Goal: Find contact information: Find contact information

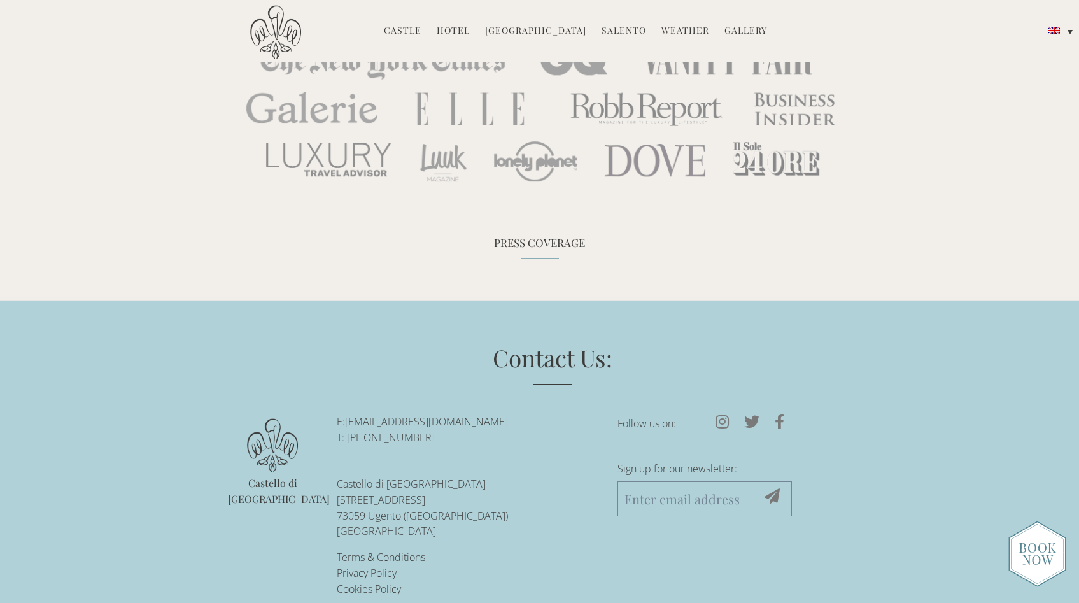
scroll to position [4109, 0]
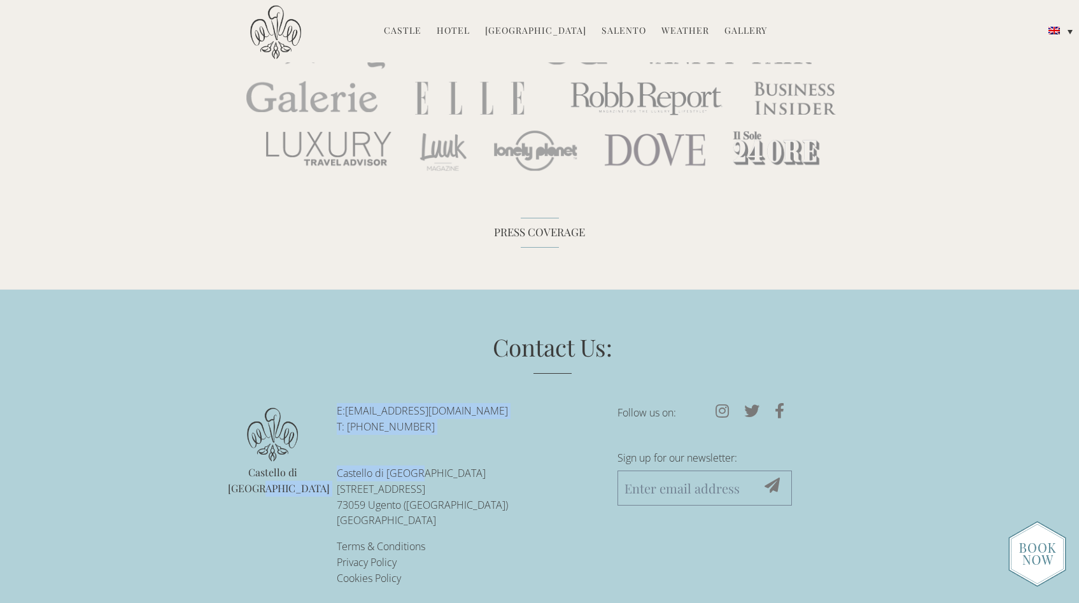
drag, startPoint x: 452, startPoint y: 461, endPoint x: 330, endPoint y: 459, distance: 121.6
click at [321, 460] on div "Contact Us: Castello di Ugento E: reservations@castellodiugento.com T: +39-0833…" at bounding box center [540, 463] width 624 height 266
click at [495, 465] on p "Castello di Ugento Via Castello 13 73059 Ugento (LE) Italy" at bounding box center [468, 496] width 262 height 63
click at [278, 422] on img at bounding box center [272, 434] width 51 height 54
click at [278, 421] on img at bounding box center [272, 434] width 51 height 54
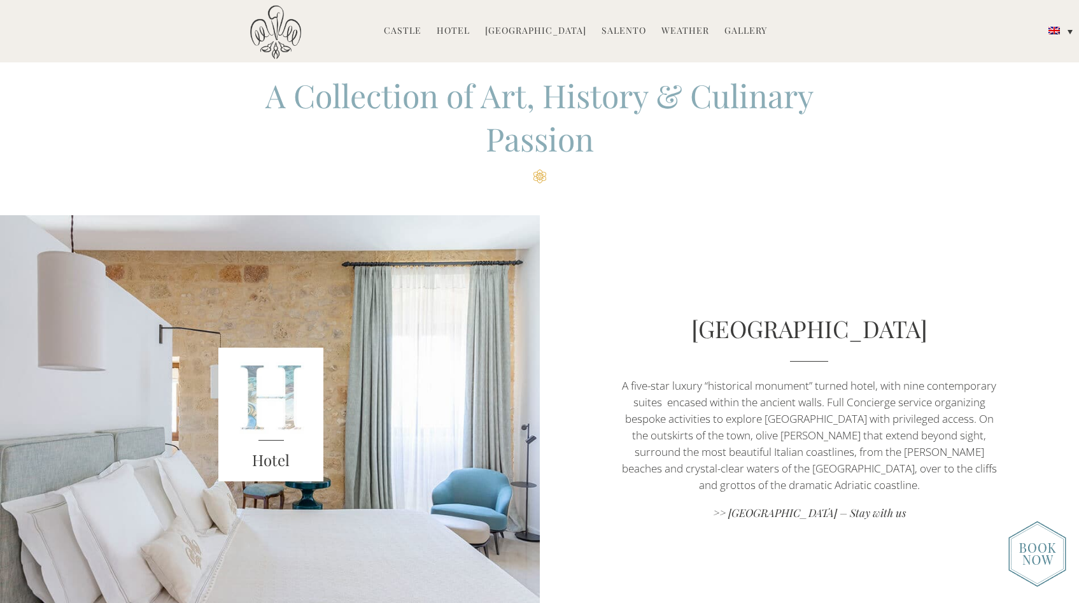
scroll to position [0, 0]
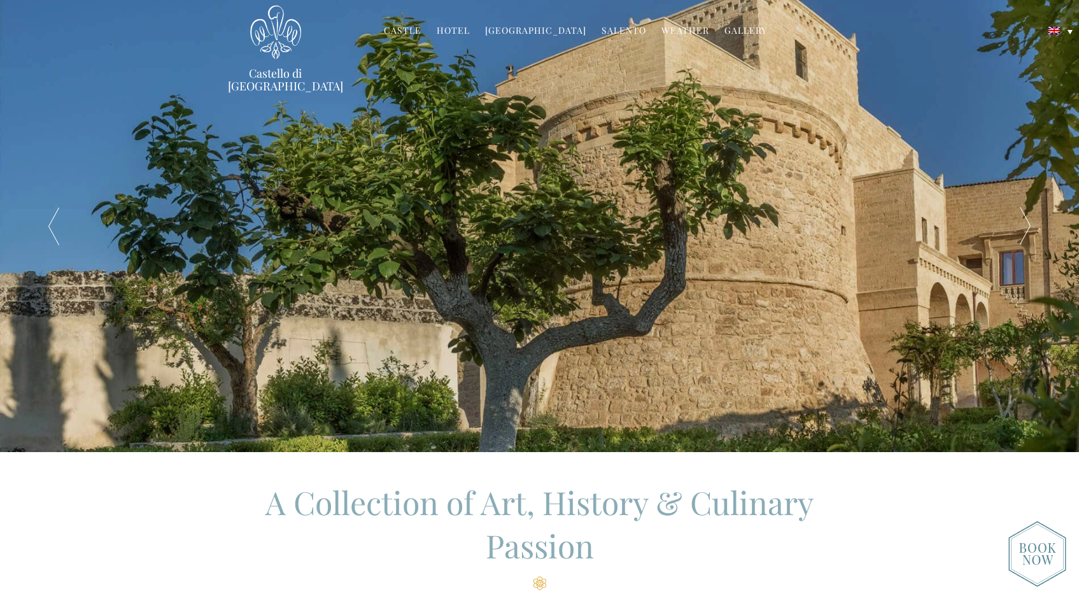
click at [411, 29] on link "Castle" at bounding box center [403, 31] width 38 height 15
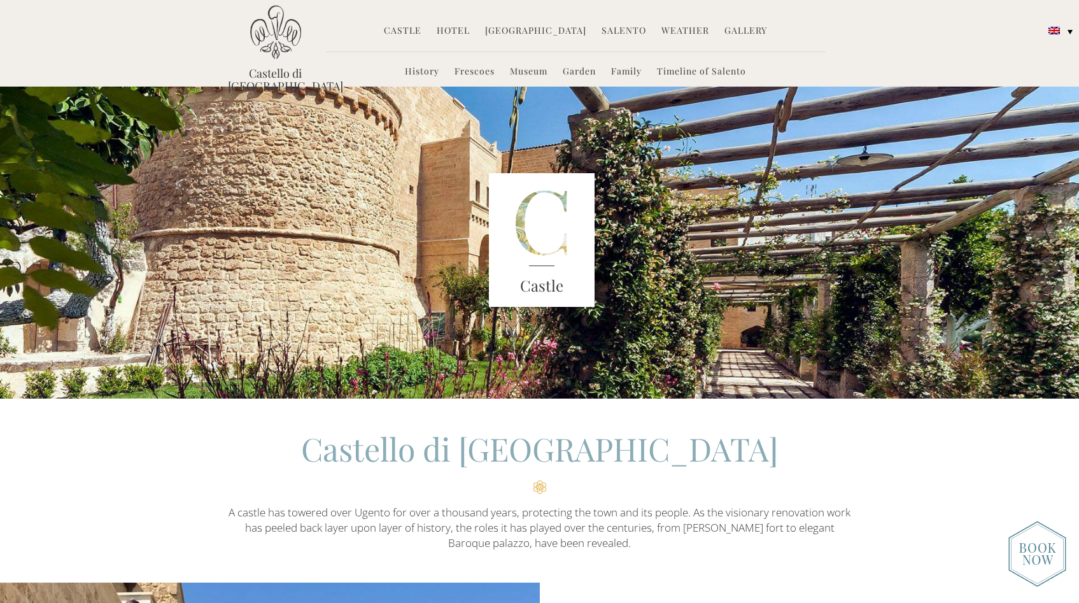
click at [460, 29] on link "Hotel" at bounding box center [453, 31] width 33 height 15
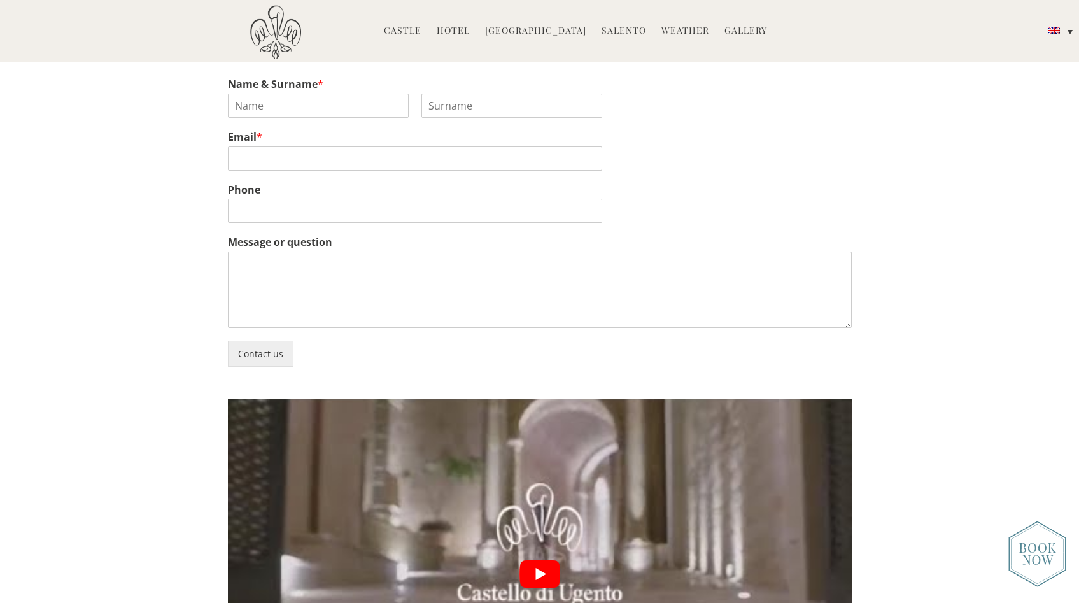
scroll to position [3468, 0]
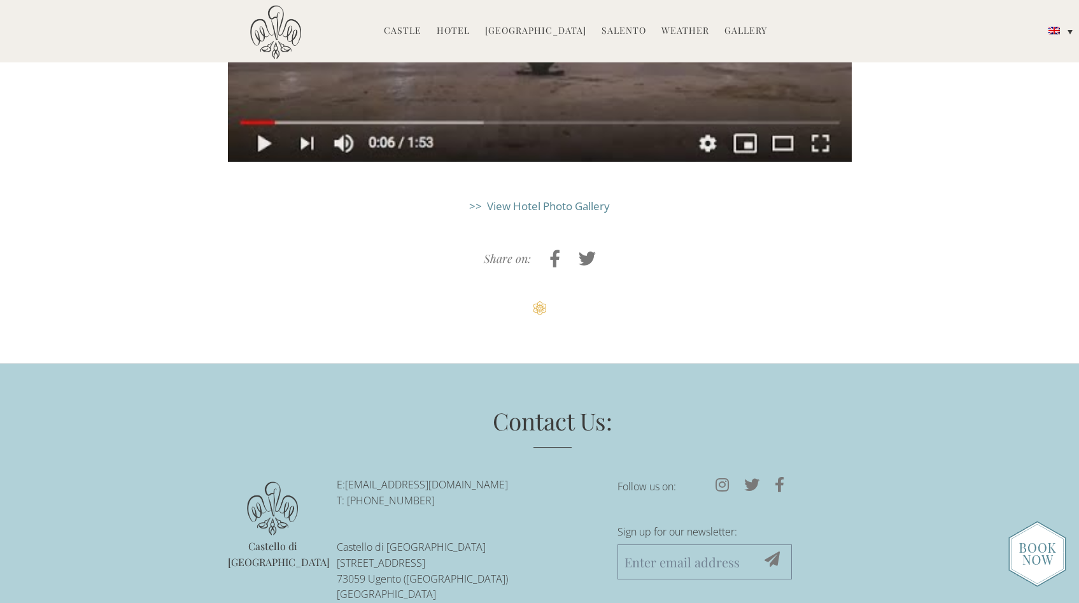
click at [555, 404] on h3 "Contact Us:" at bounding box center [552, 426] width 579 height 44
click at [560, 404] on h3 "Contact Us:" at bounding box center [552, 426] width 579 height 44
drag, startPoint x: 459, startPoint y: 461, endPoint x: 355, endPoint y: 453, distance: 104.0
click at [343, 539] on p "Castello di Ugento Via Castello 13 73059 Ugento (LE) Italy" at bounding box center [468, 570] width 262 height 63
click at [437, 477] on li "E: reservations@castellodiugento.com T: +39-0833-1850-720 Castello di Ugento Vi…" at bounding box center [468, 539] width 262 height 125
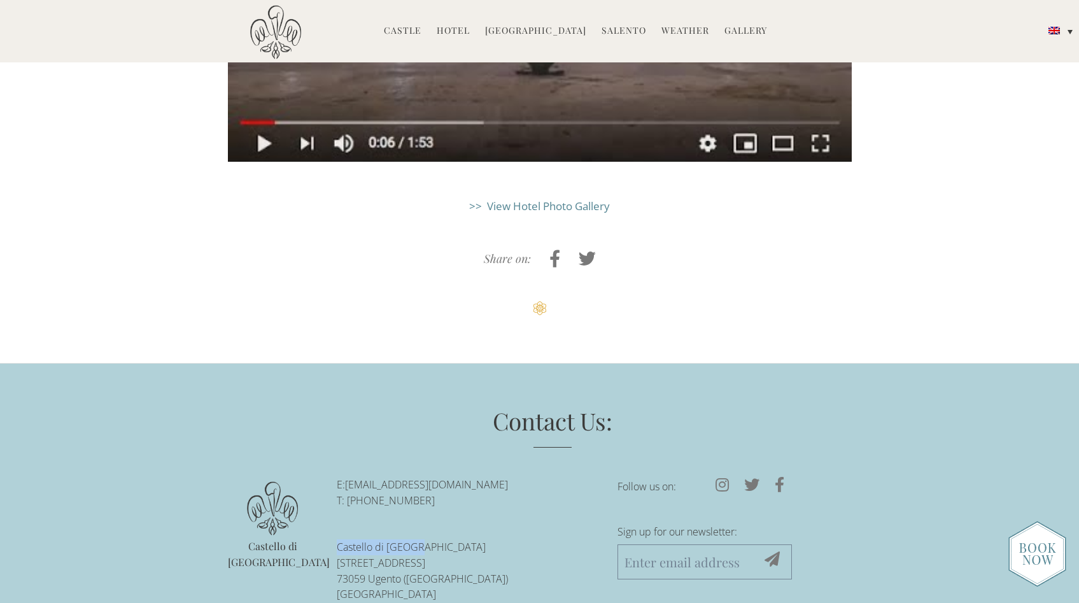
drag, startPoint x: 440, startPoint y: 453, endPoint x: 334, endPoint y: 456, distance: 105.7
click at [334, 477] on ul "E: reservations@castellodiugento.com T: +39-0833-1850-720 Castello di Ugento Vi…" at bounding box center [467, 568] width 281 height 183
click at [418, 539] on p "Castello di Ugento Via Castello 13 73059 Ugento (LE) Italy" at bounding box center [468, 570] width 262 height 63
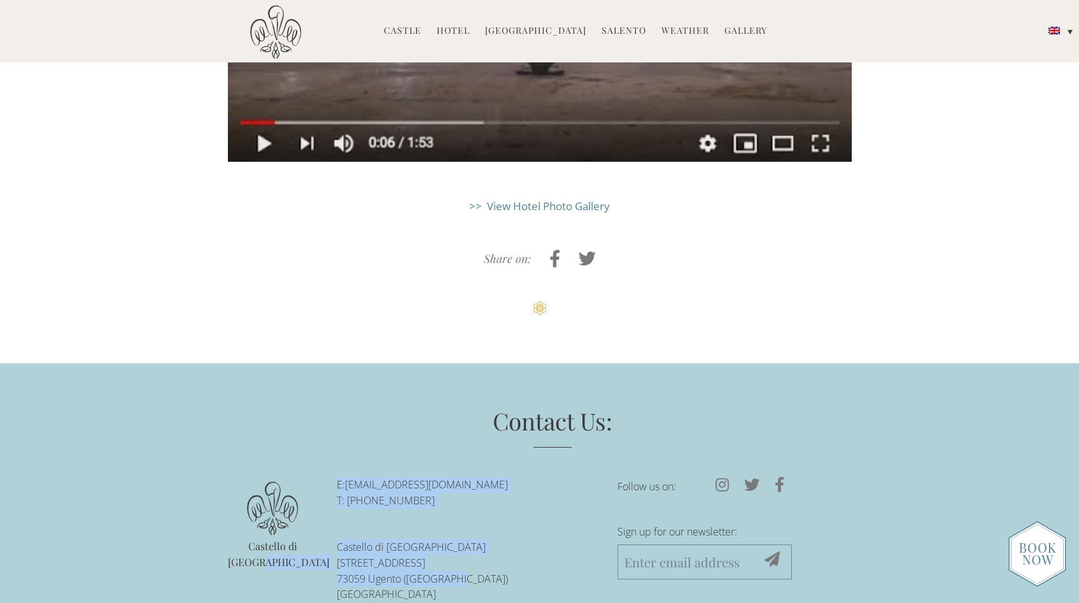
drag, startPoint x: 314, startPoint y: 468, endPoint x: 481, endPoint y: 489, distance: 168.1
click at [489, 490] on div "Contact Us: Castello di Ugento E: reservations@castellodiugento.com T: +39-0833…" at bounding box center [540, 537] width 624 height 266
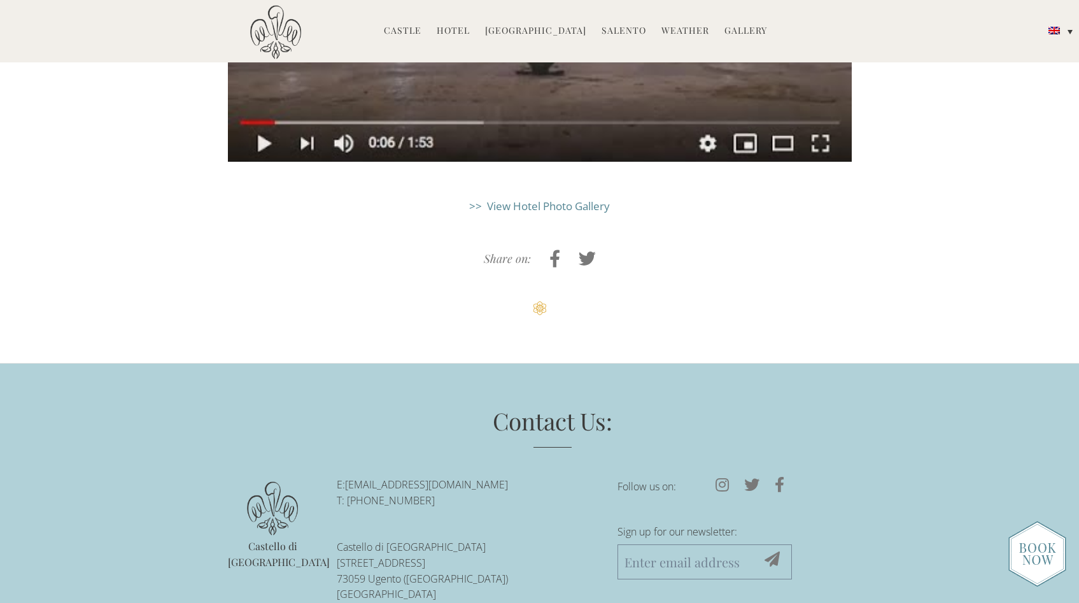
click at [481, 539] on p "Castello di Ugento Via Castello 13 73059 Ugento (LE) Italy" at bounding box center [468, 570] width 262 height 63
drag, startPoint x: 468, startPoint y: 492, endPoint x: 337, endPoint y: 473, distance: 132.5
click at [337, 539] on p "Castello di Ugento Via Castello 13 73059 Ugento (LE) Italy" at bounding box center [468, 570] width 262 height 63
copy p "Via Castello 13 73059 Ugento (LE) Italy"
drag, startPoint x: 515, startPoint y: 521, endPoint x: 499, endPoint y: 519, distance: 16.0
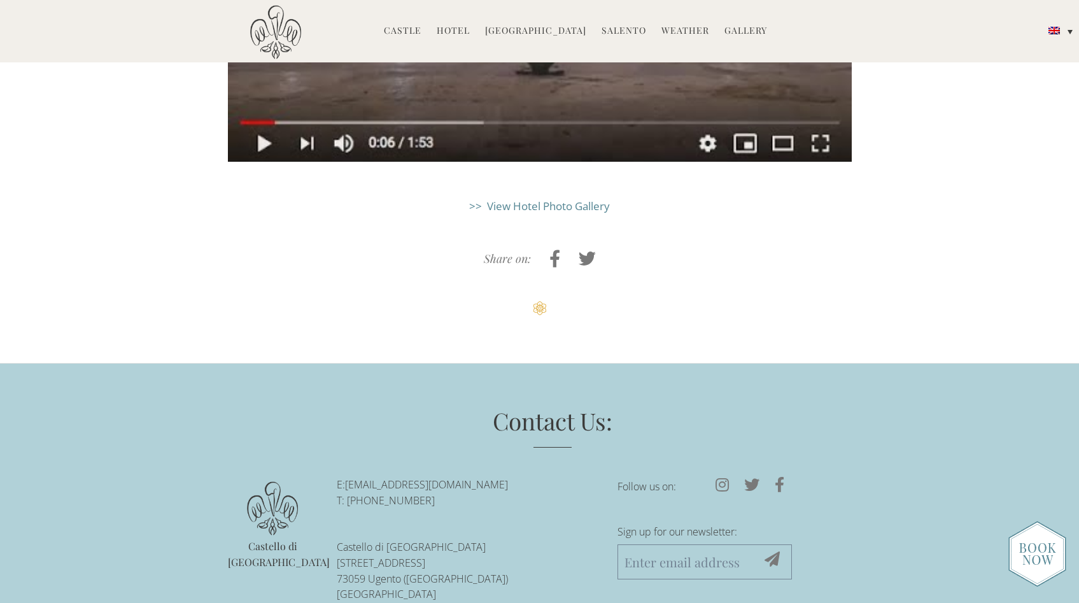
click at [299, 475] on li "Castello di [GEOGRAPHIC_DATA]" at bounding box center [273, 522] width 90 height 94
click at [292, 481] on img at bounding box center [272, 508] width 51 height 54
click at [277, 481] on img at bounding box center [272, 508] width 51 height 54
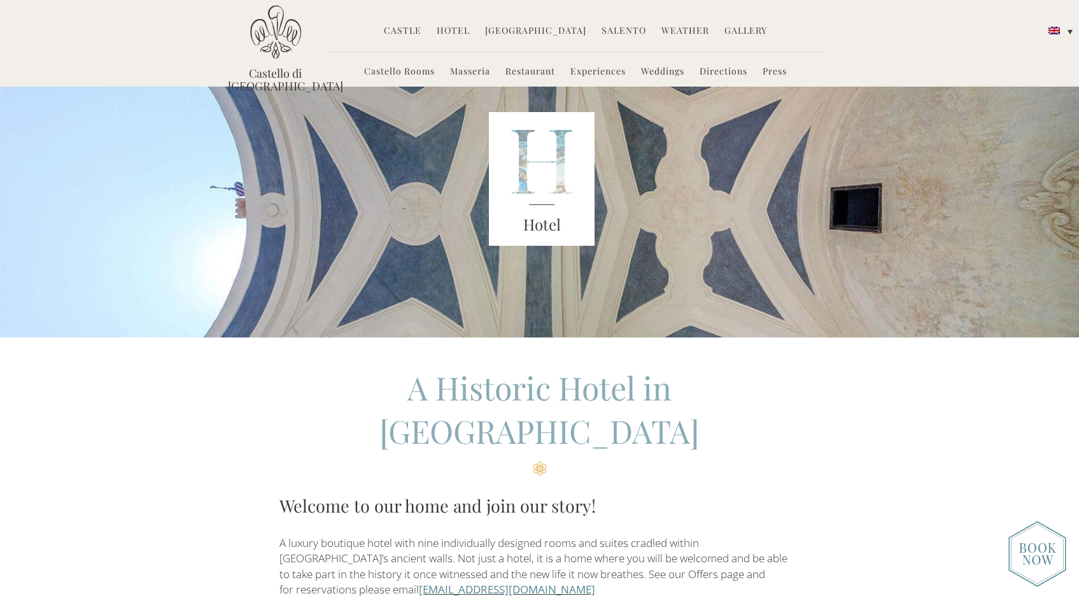
scroll to position [0, 0]
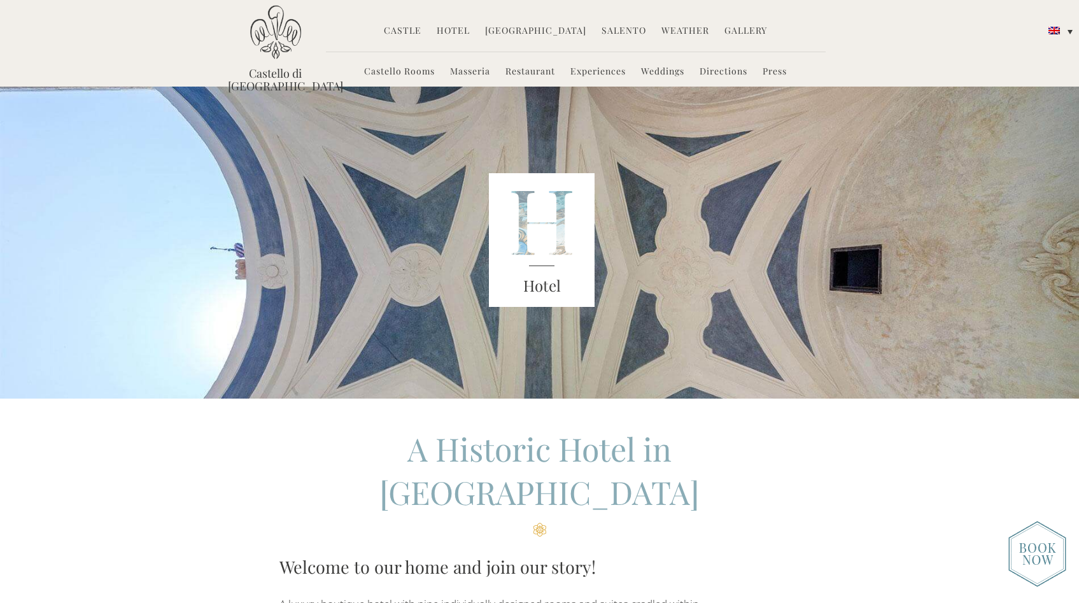
click at [553, 224] on img at bounding box center [542, 240] width 106 height 134
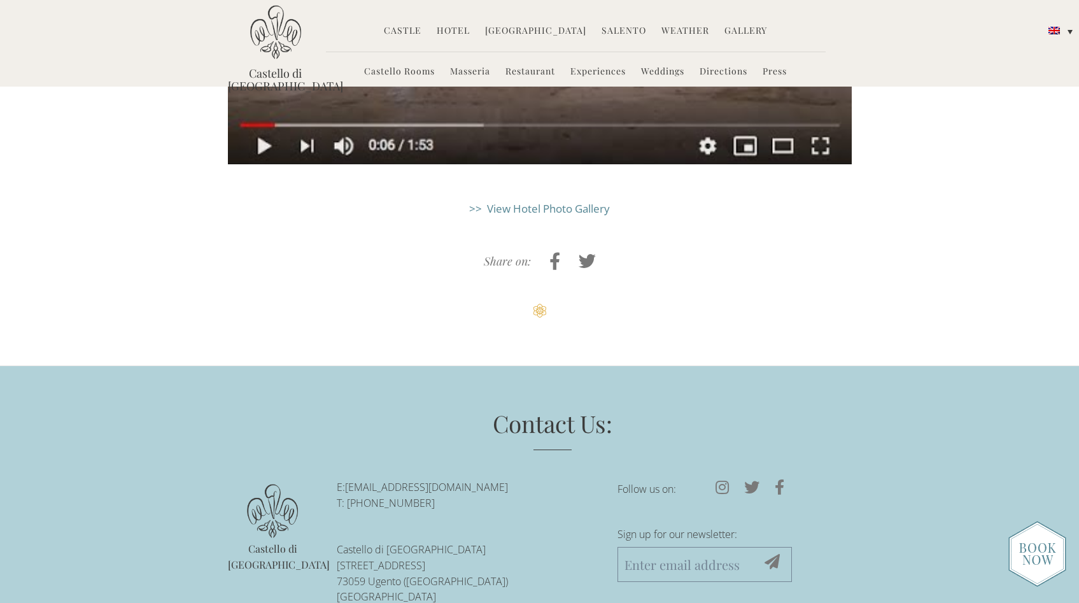
scroll to position [3465, 0]
drag, startPoint x: 472, startPoint y: 413, endPoint x: 347, endPoint y: 412, distance: 125.4
click at [347, 479] on p "E: reservations@castellodiugento.com T: +39-0833-1850-720" at bounding box center [468, 495] width 262 height 32
copy p "+39-0833-1850-720"
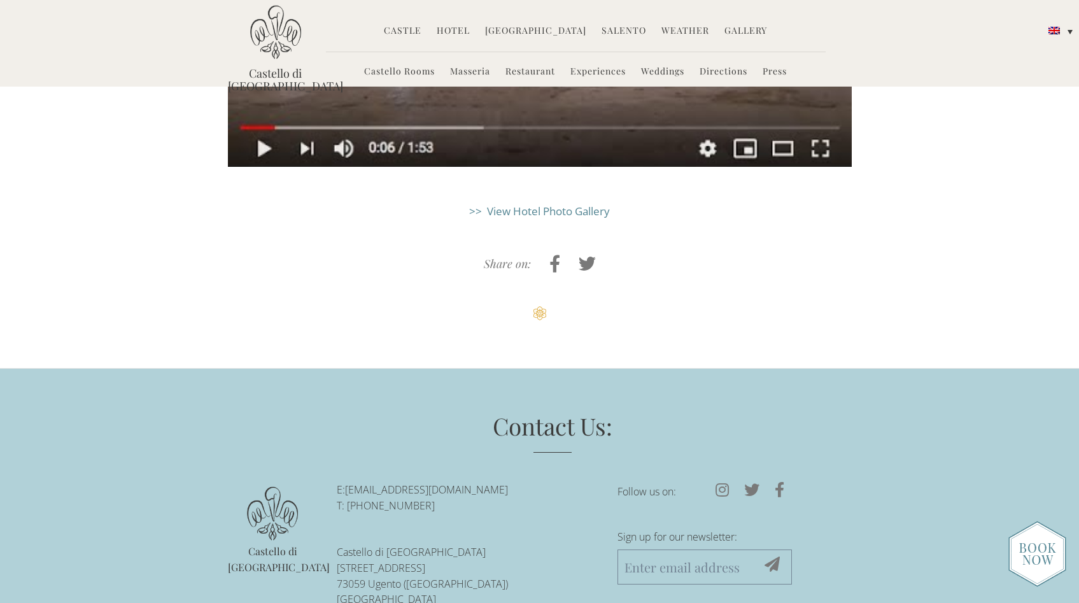
scroll to position [3463, 0]
click at [448, 409] on h3 "Contact Us:" at bounding box center [552, 431] width 579 height 44
drag, startPoint x: 529, startPoint y: 404, endPoint x: 349, endPoint y: 405, distance: 179.5
click at [349, 482] on p "E: reservations@castellodiugento.com T: +39-0833-1850-720" at bounding box center [468, 498] width 262 height 32
copy link "[EMAIL_ADDRESS][DOMAIN_NAME]"
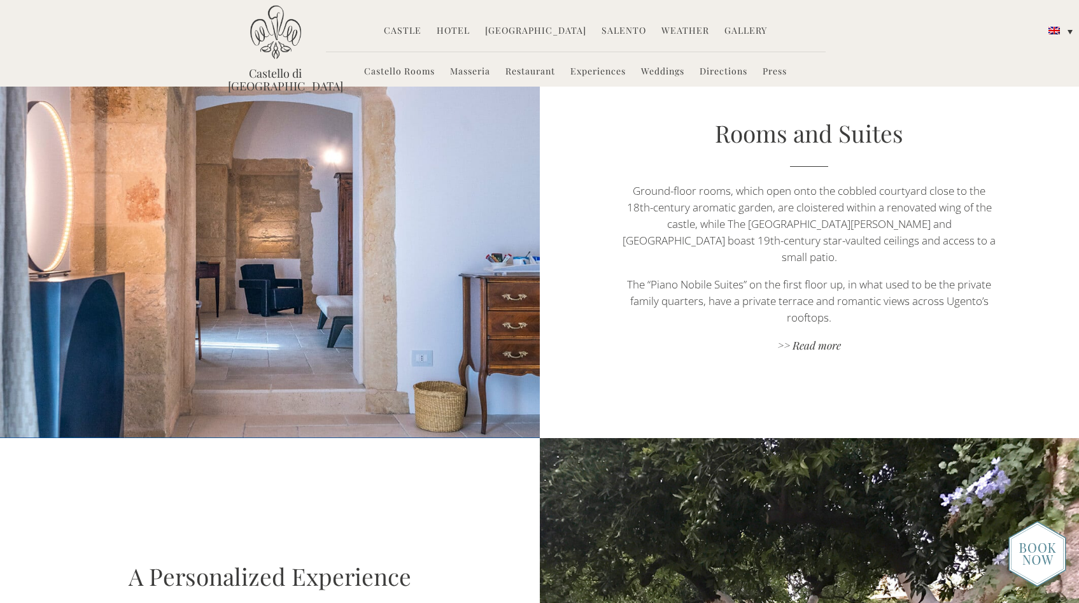
scroll to position [0, 0]
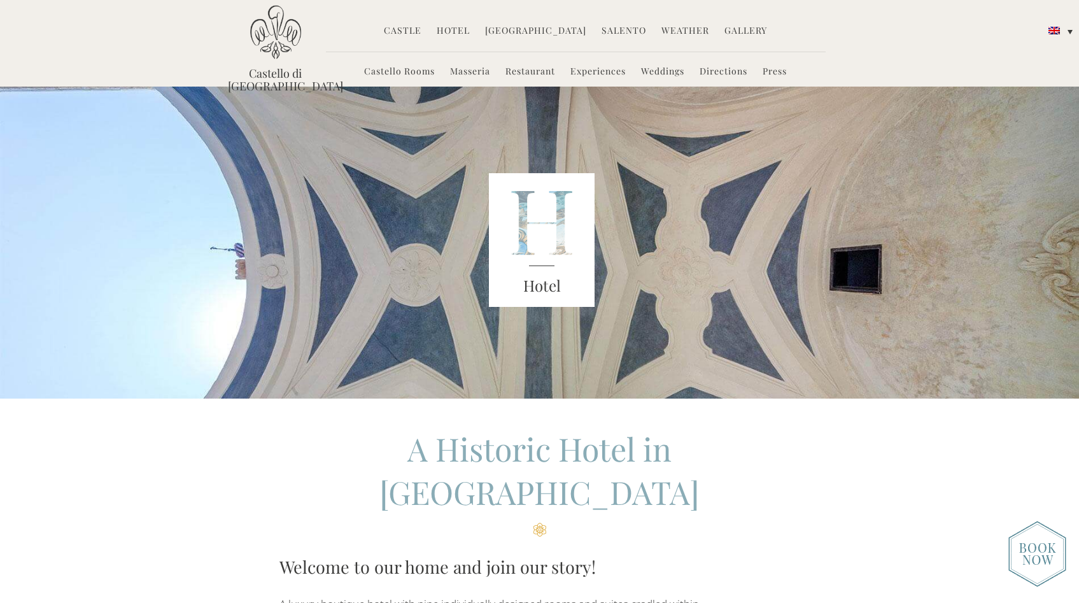
click at [475, 23] on li "Hotel Castello Rooms Masseria Restaurant Experiences Weddings Directions Press" at bounding box center [453, 31] width 46 height 27
click at [469, 26] on link "Hotel" at bounding box center [453, 31] width 33 height 15
click at [731, 22] on li "Gallery Before & After" at bounding box center [745, 31] width 55 height 27
click at [731, 24] on li "Gallery Before & After" at bounding box center [745, 31] width 55 height 27
click at [729, 29] on link "Gallery" at bounding box center [745, 31] width 43 height 15
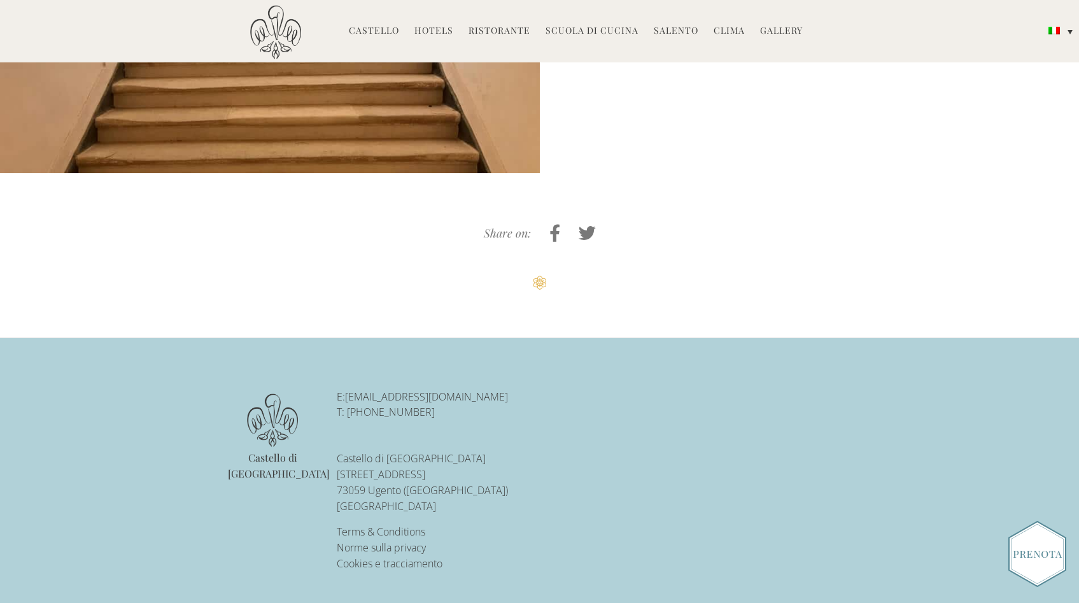
scroll to position [3241, 0]
click at [432, 31] on link "Hotels" at bounding box center [433, 31] width 39 height 15
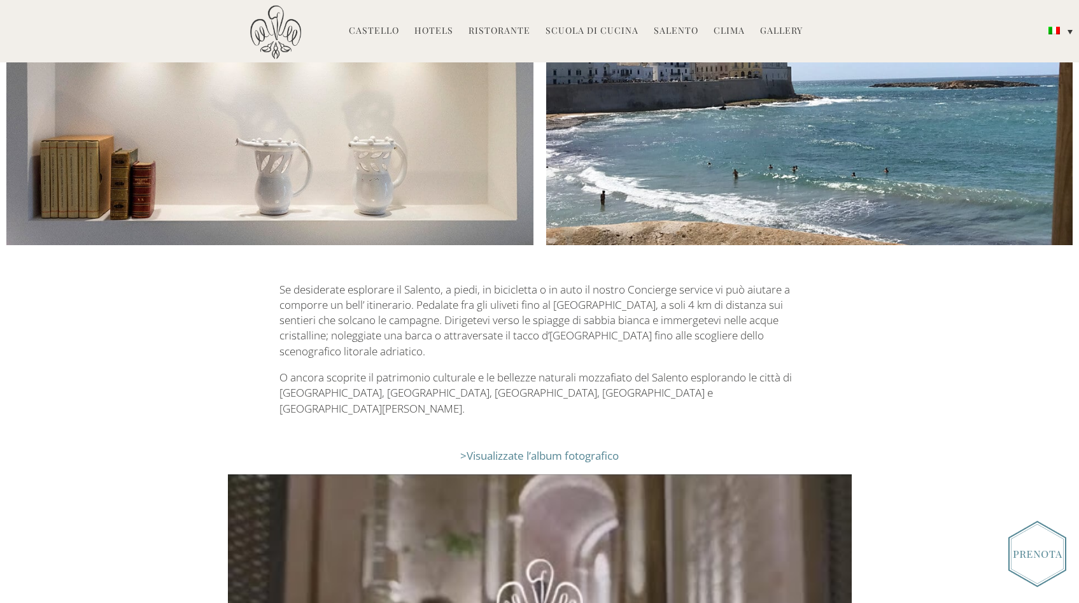
scroll to position [2424, 0]
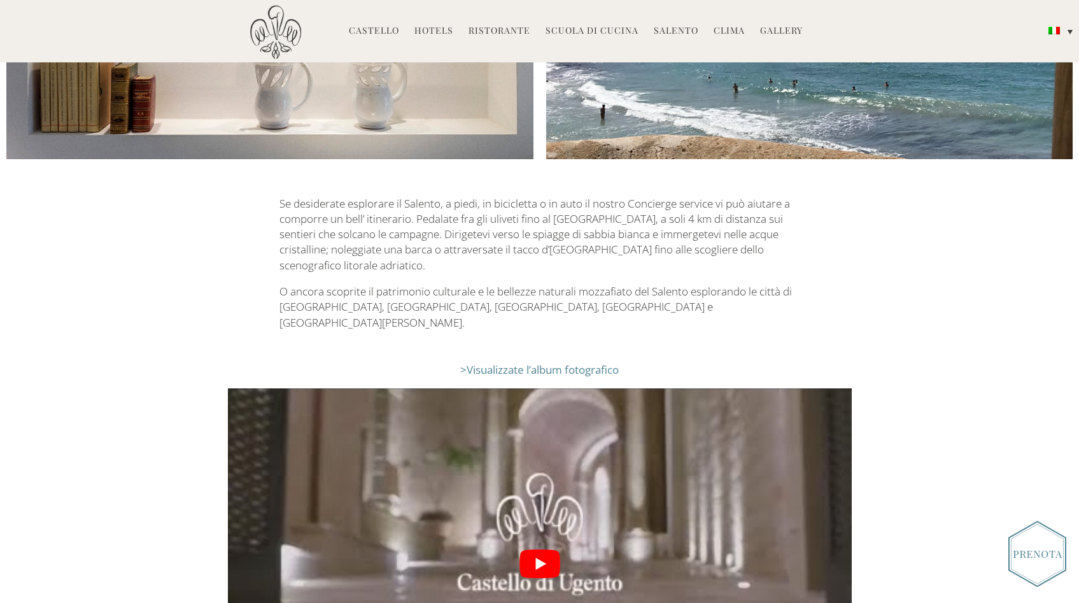
click at [1034, 554] on img at bounding box center [1037, 554] width 58 height 66
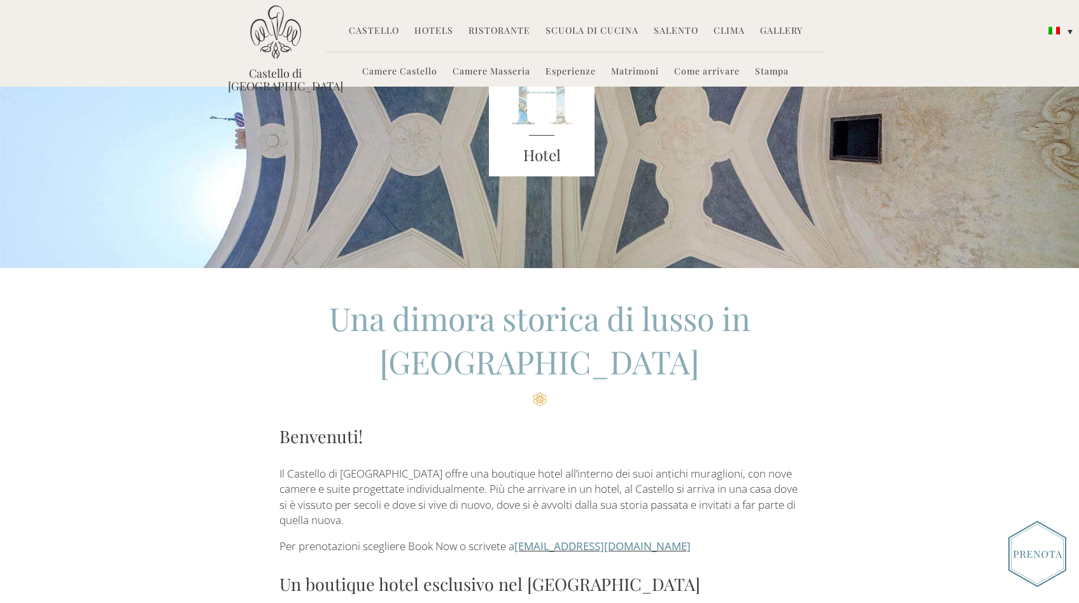
scroll to position [0, 0]
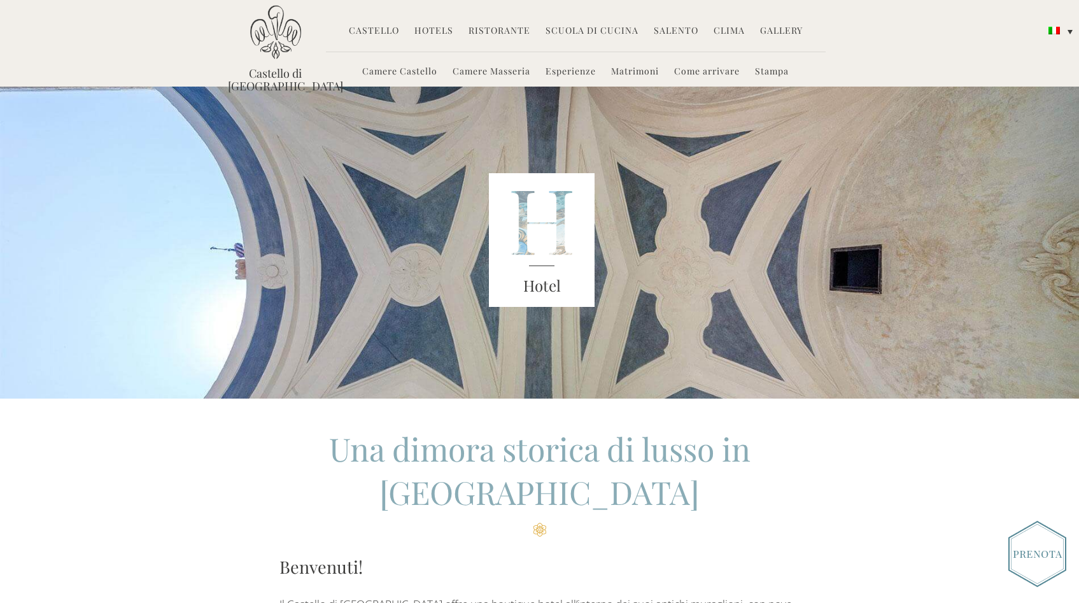
click at [402, 68] on link "Camere Castello" at bounding box center [399, 72] width 75 height 15
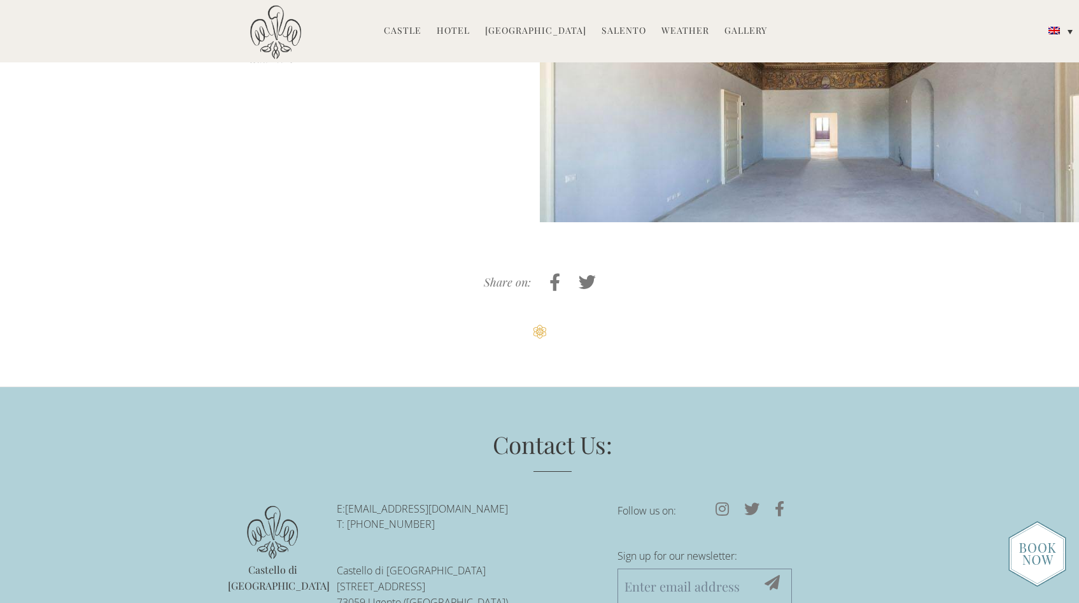
scroll to position [5889, 0]
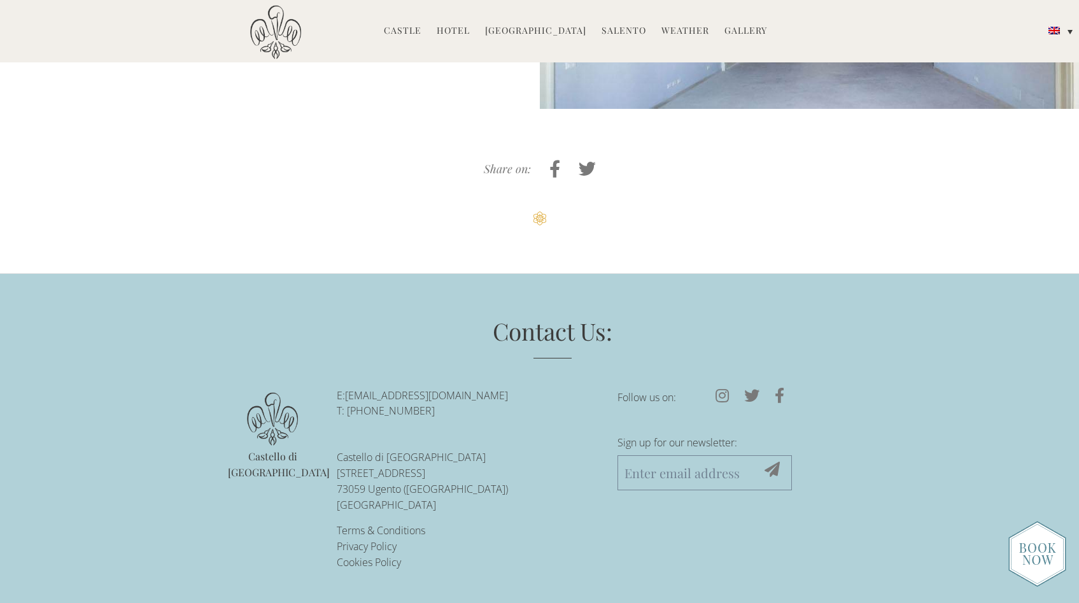
click at [460, 27] on link "Hotel" at bounding box center [453, 31] width 33 height 15
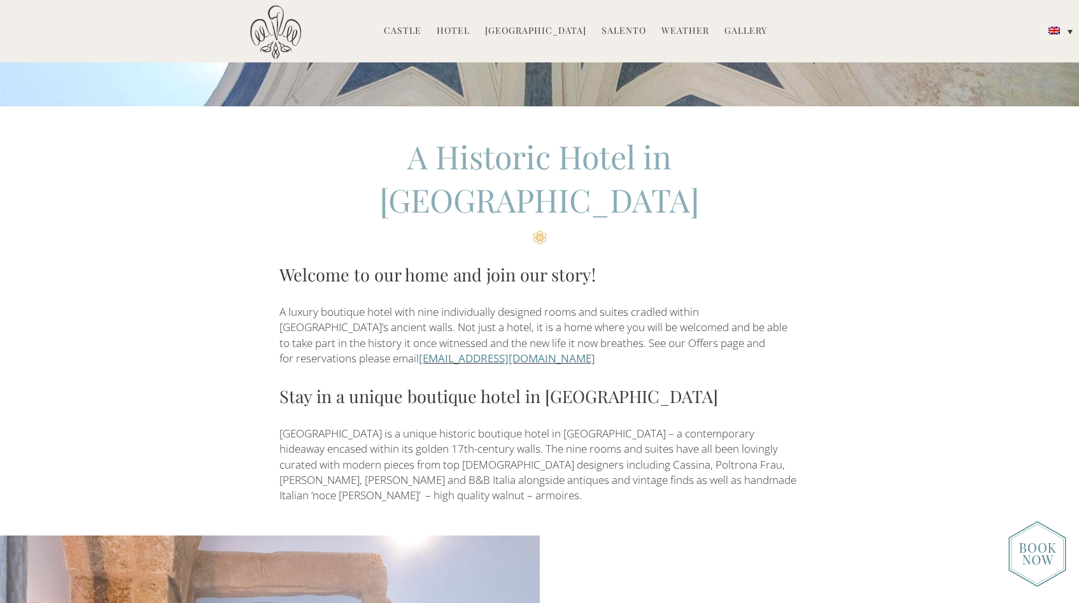
scroll to position [306, 0]
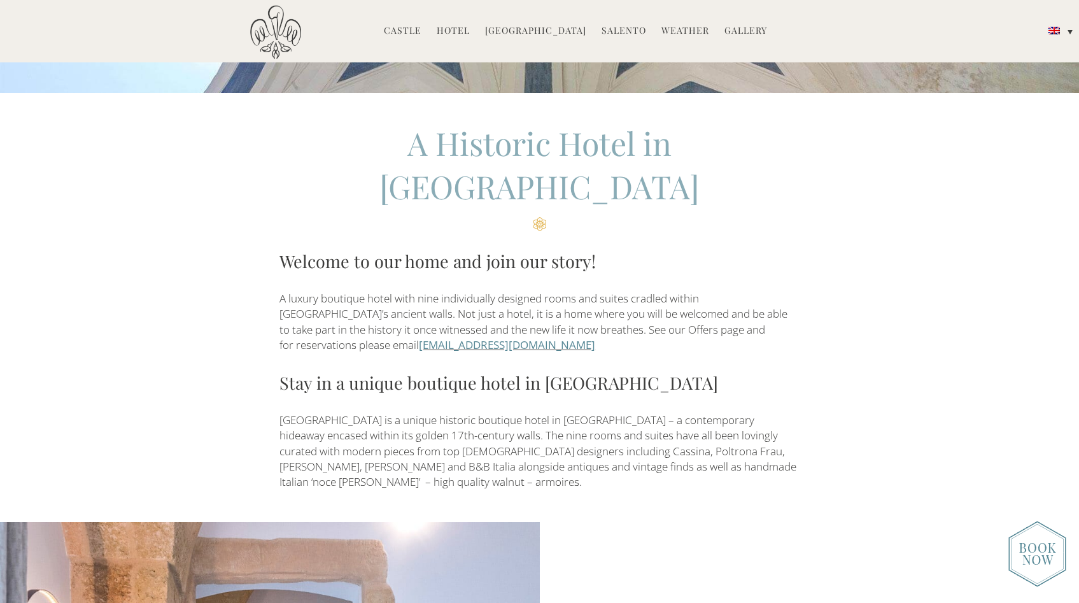
drag, startPoint x: 627, startPoint y: 312, endPoint x: 420, endPoint y: 303, distance: 207.1
click at [420, 303] on div "A Historic Hotel in [GEOGRAPHIC_DATA] Welcome to our home and join our story! A…" at bounding box center [539, 306] width 520 height 369
copy div "[EMAIL_ADDRESS][DOMAIN_NAME]"
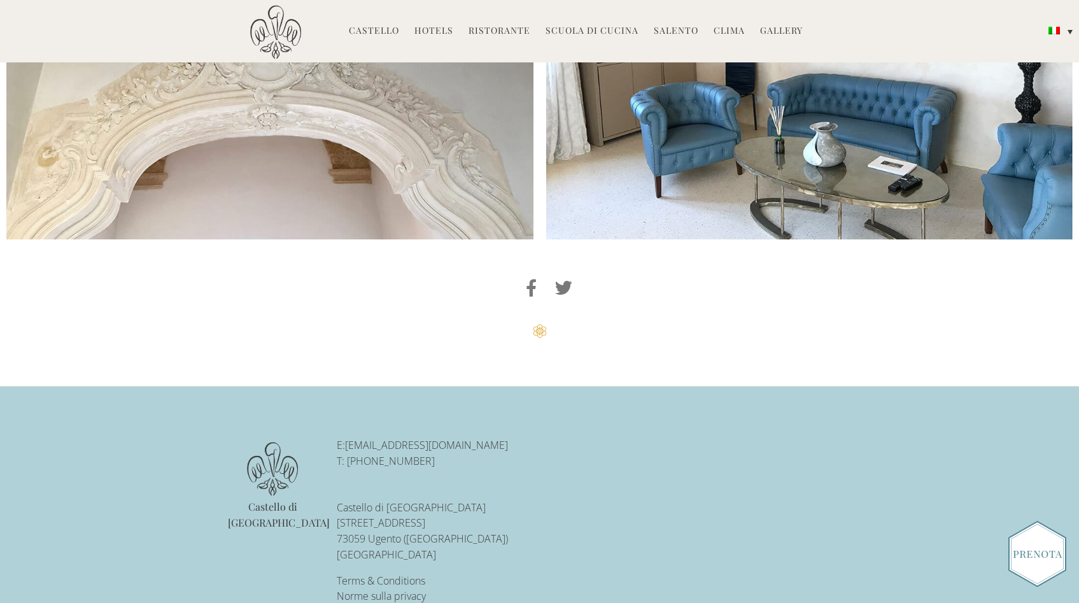
scroll to position [3342, 0]
